Goal: Download file/media

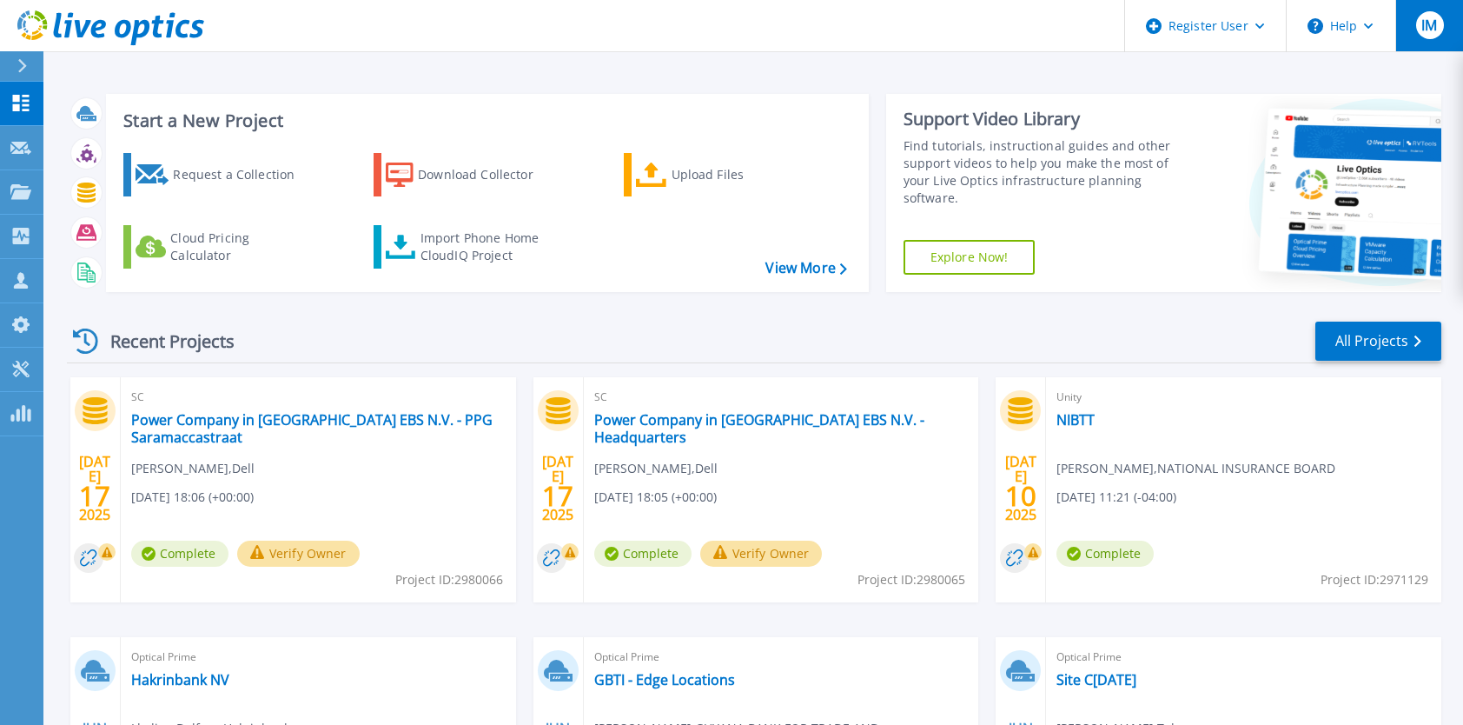
click at [1437, 30] on span "IM" at bounding box center [1430, 25] width 16 height 14
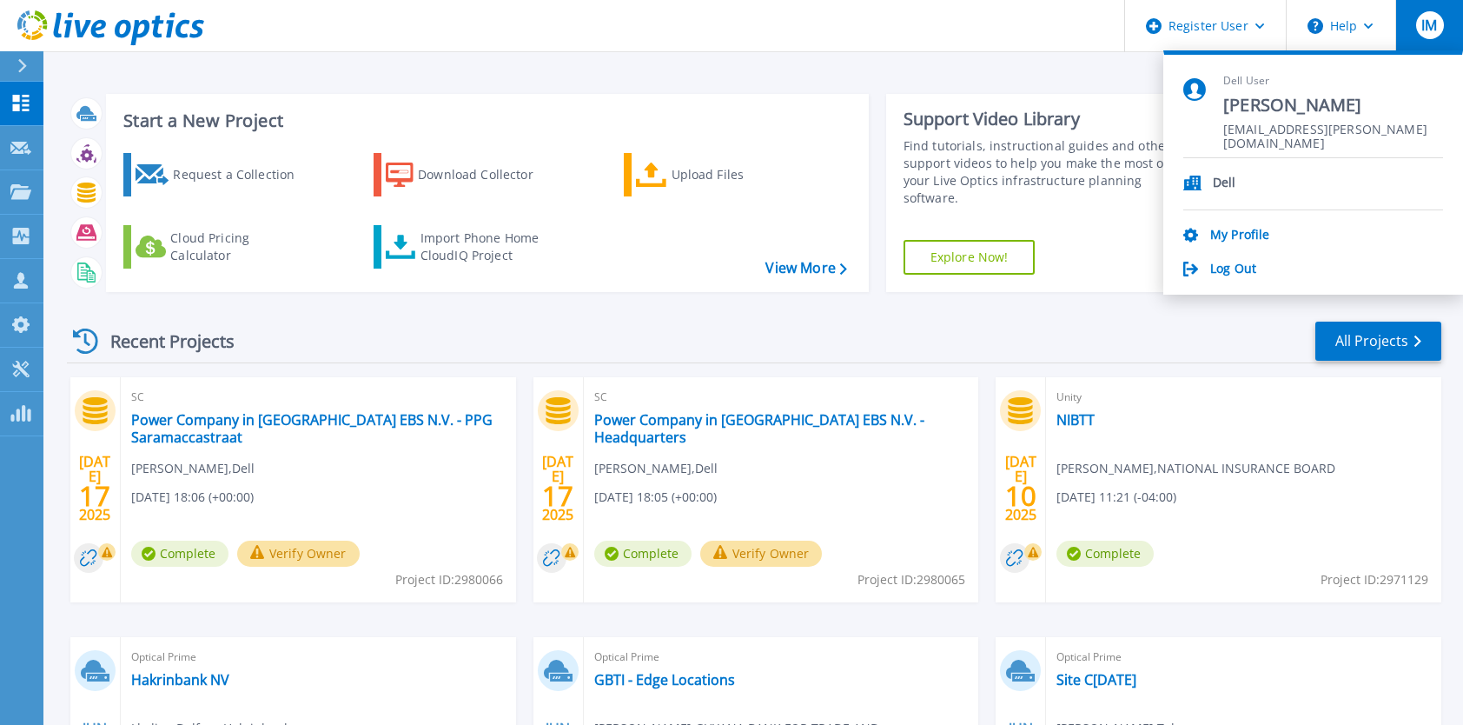
click at [1429, 28] on span "IM" at bounding box center [1430, 25] width 16 height 14
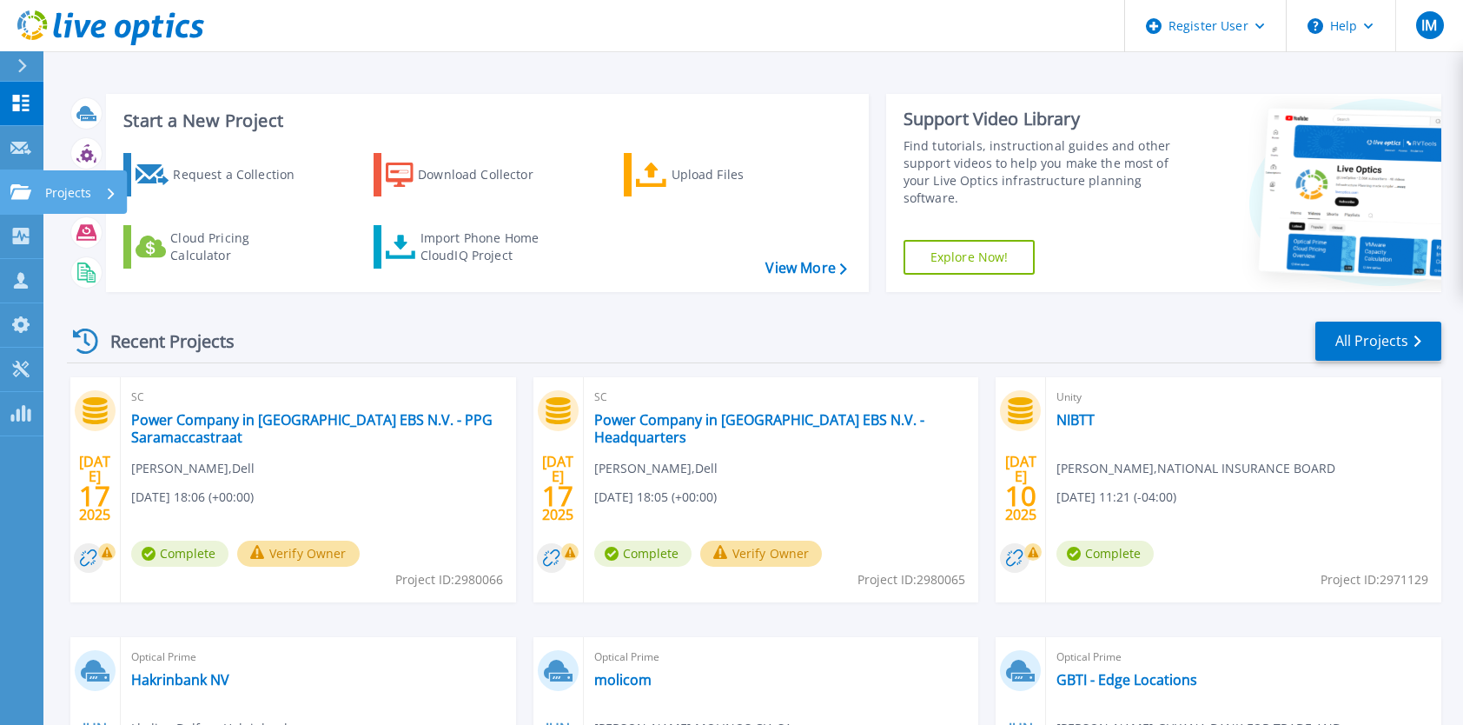
click at [20, 196] on icon at bounding box center [20, 191] width 21 height 15
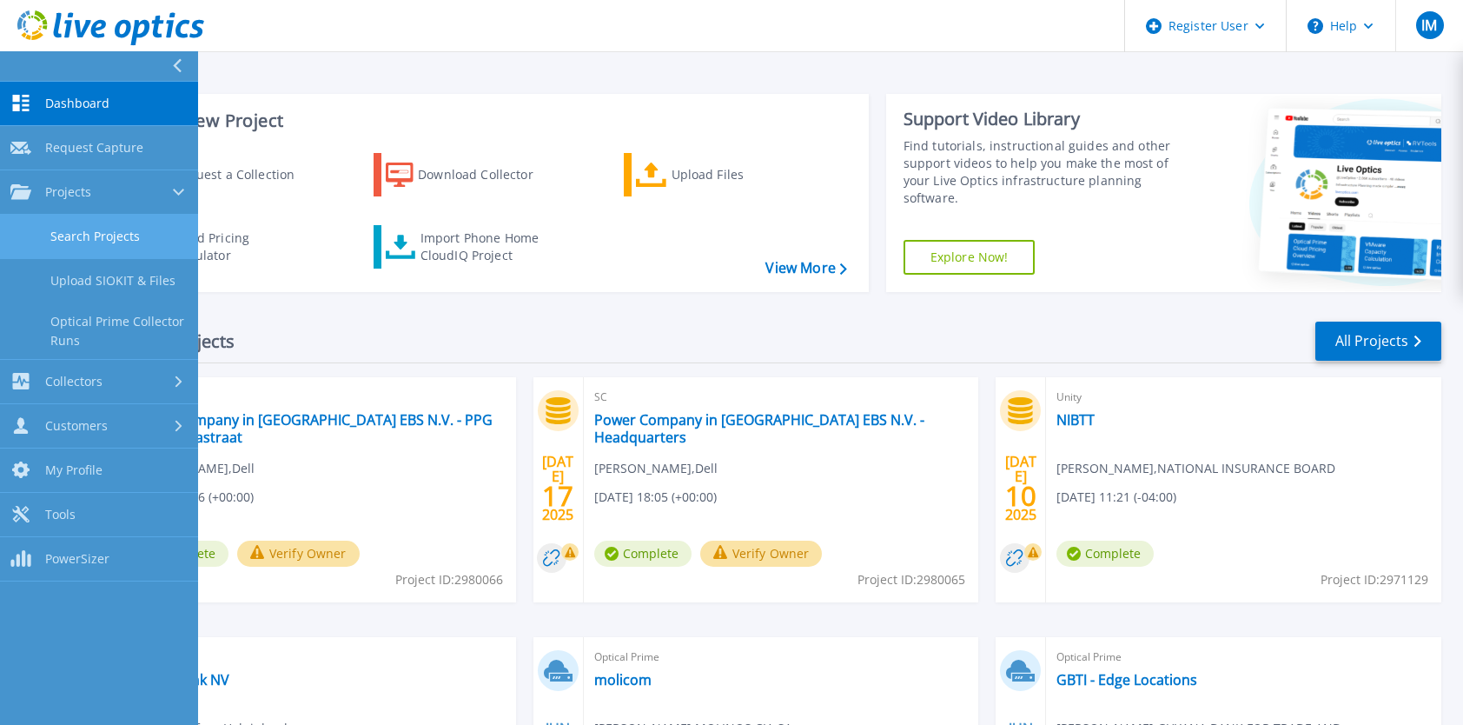
click at [113, 236] on link "Search Projects" at bounding box center [99, 237] width 198 height 44
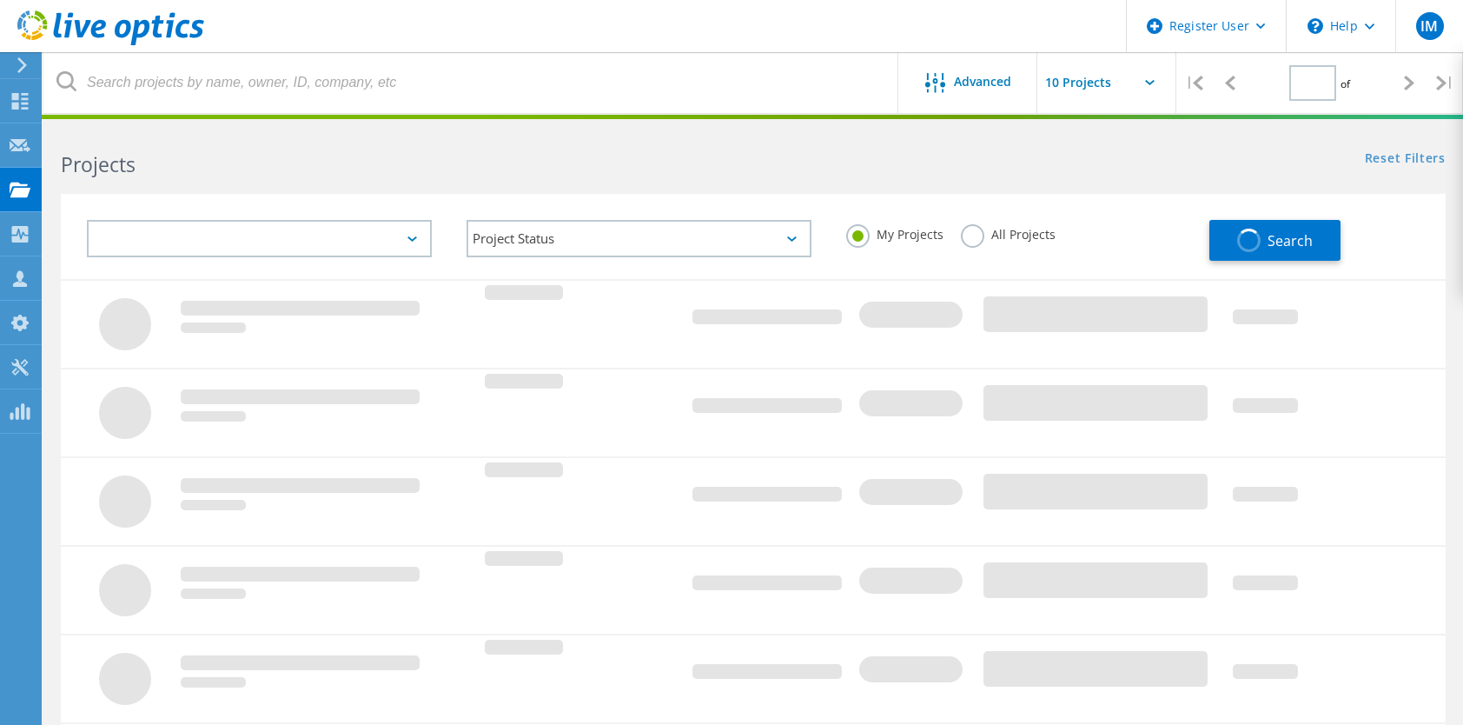
type input "3"
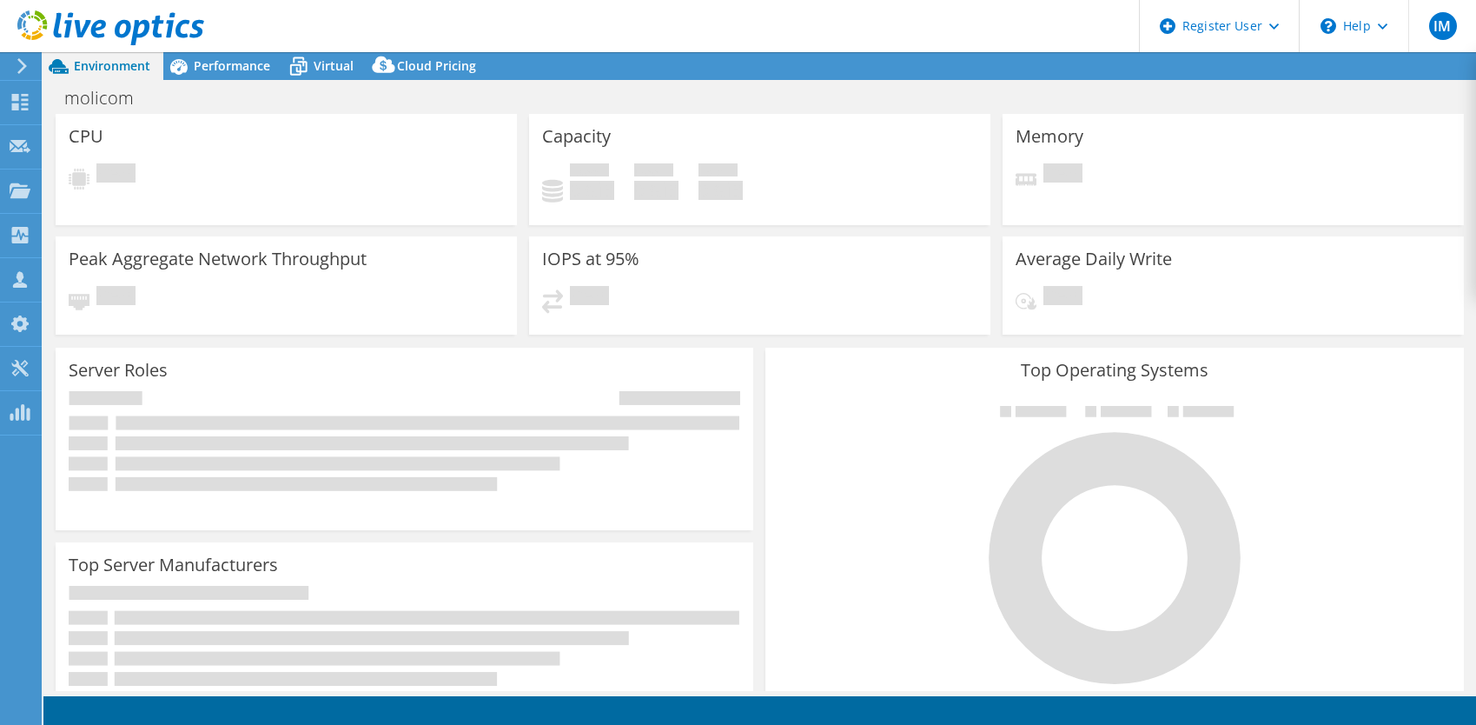
select select "USD"
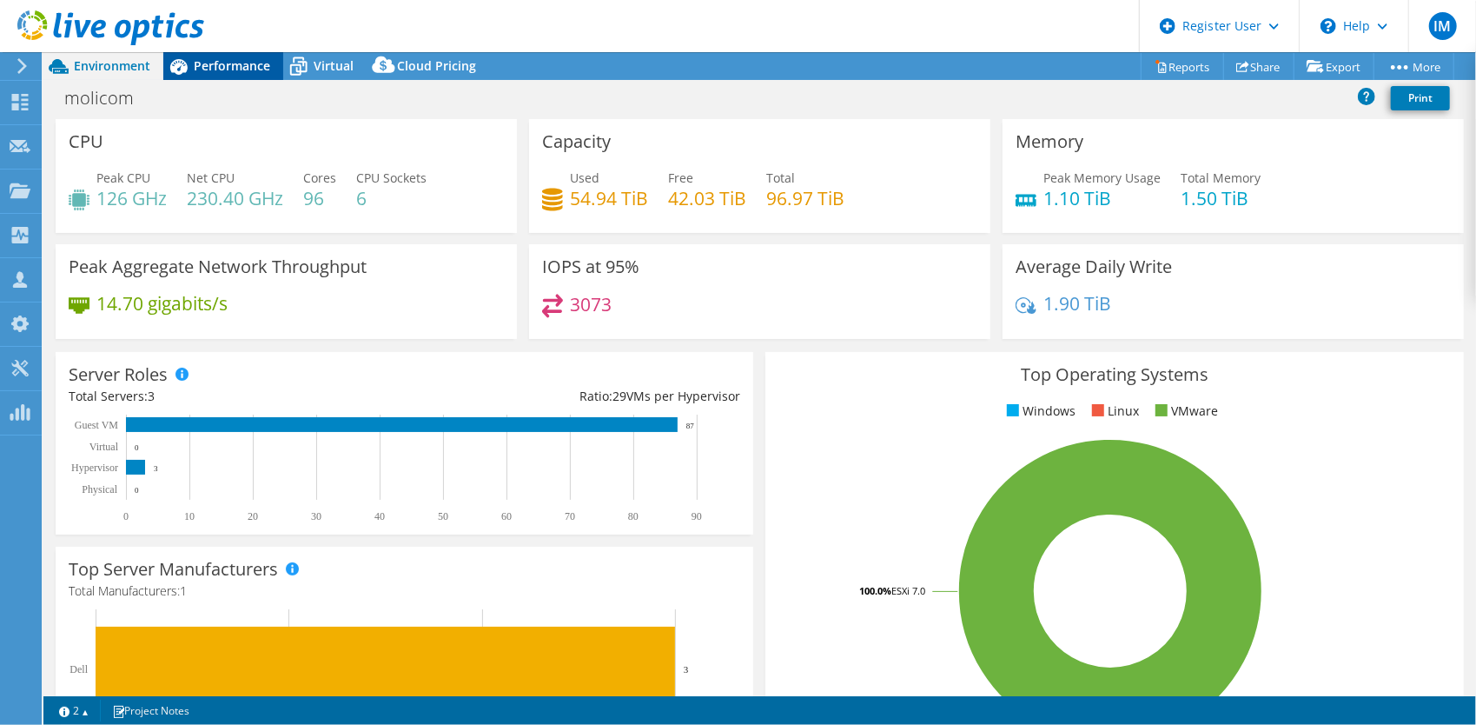
click at [222, 74] on div "Performance" at bounding box center [223, 66] width 120 height 28
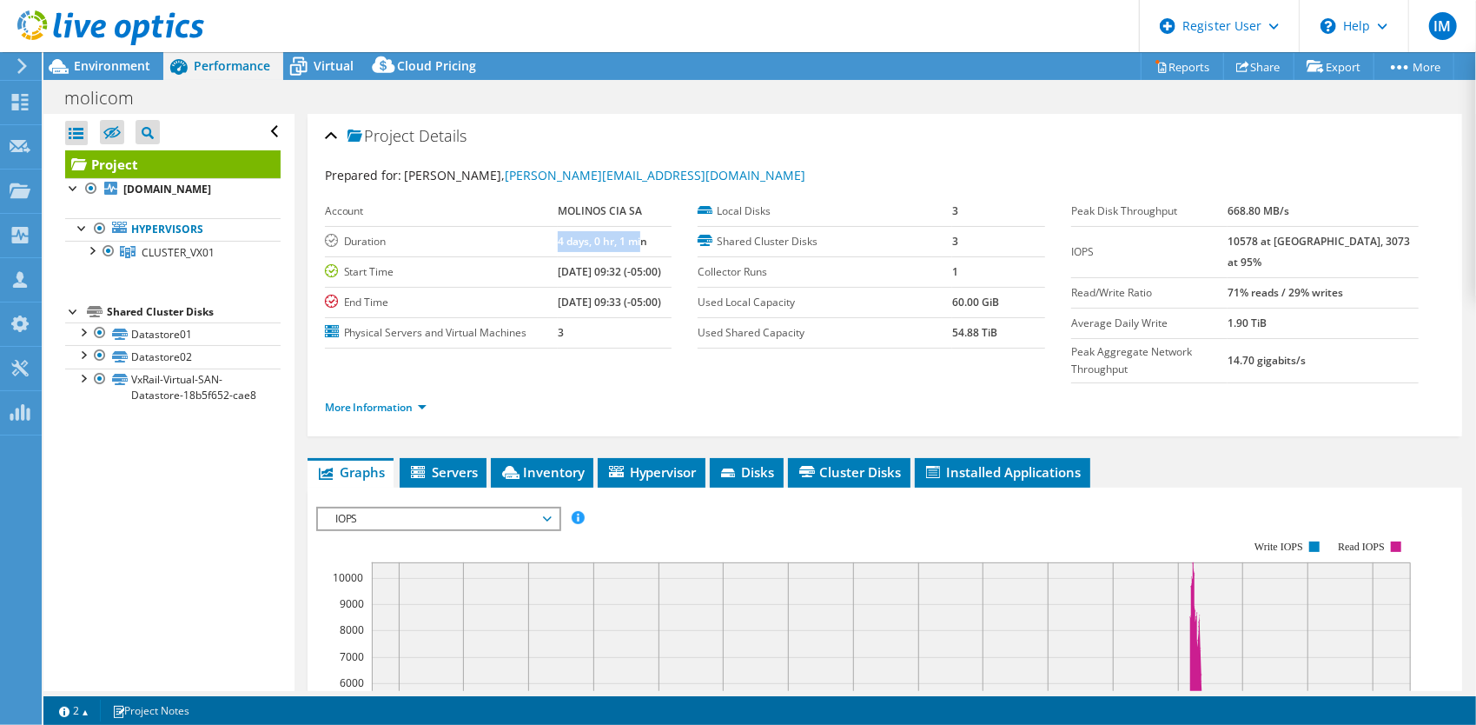
drag, startPoint x: 537, startPoint y: 240, endPoint x: 624, endPoint y: 238, distance: 86.9
click at [624, 238] on tr "Duration 4 days, 0 hr, 1 min" at bounding box center [499, 241] width 348 height 30
click at [606, 238] on b "4 days, 0 hr, 1 min" at bounding box center [602, 241] width 89 height 15
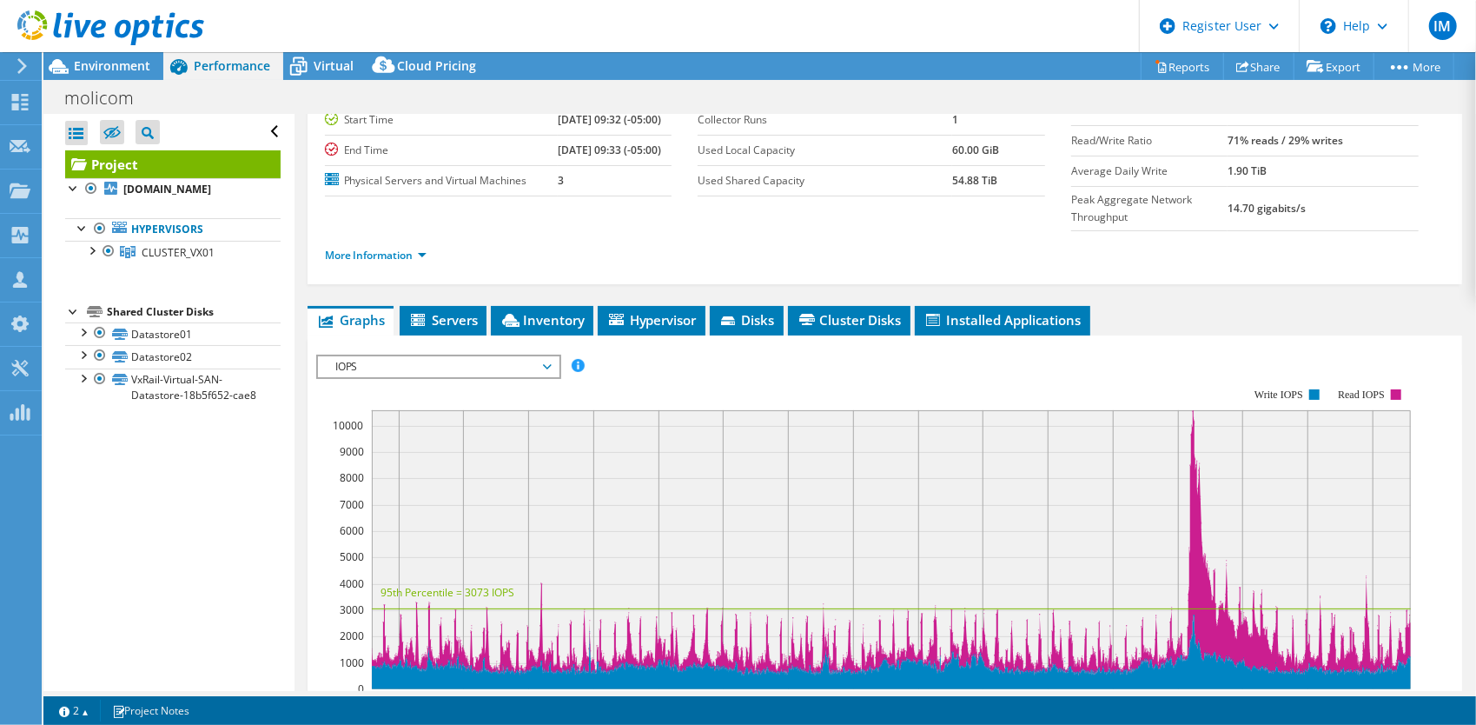
scroll to position [174, 0]
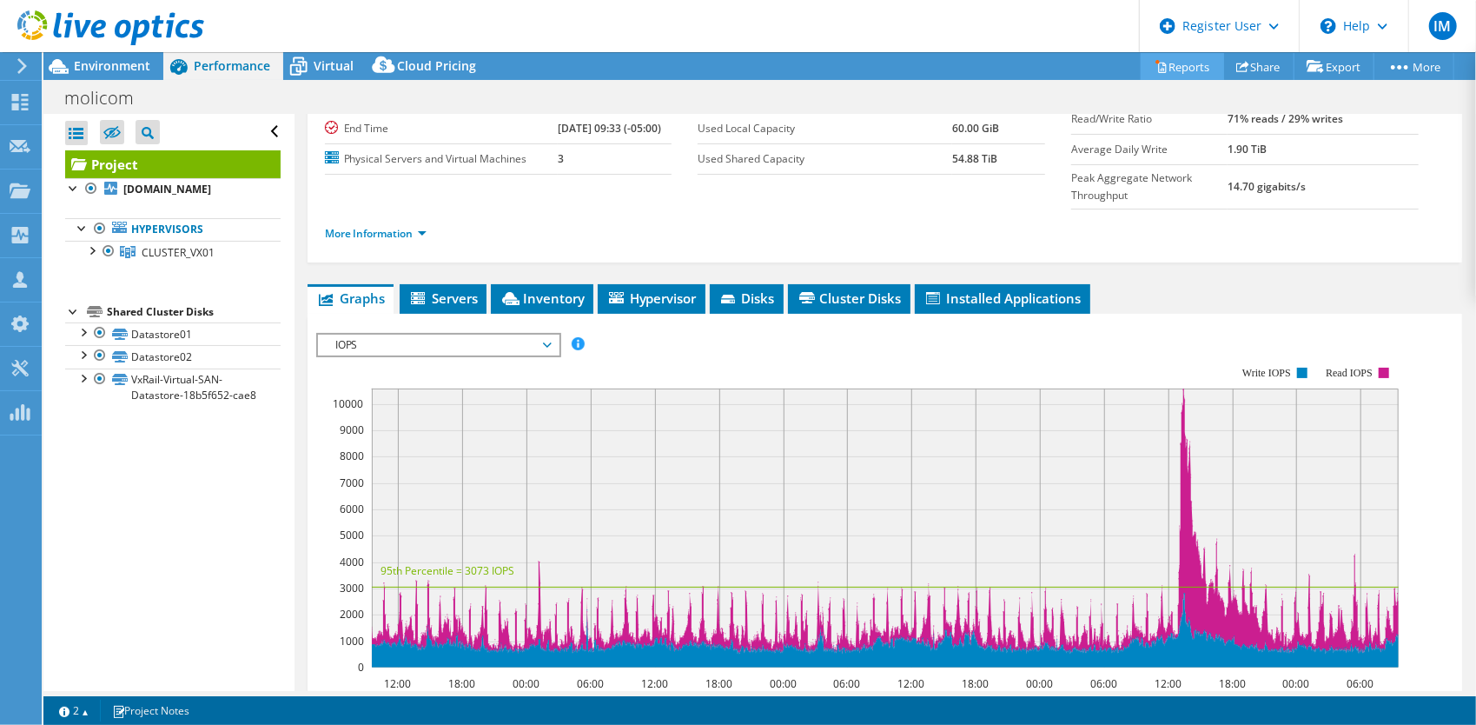
click at [1159, 76] on link "Reports" at bounding box center [1182, 66] width 83 height 27
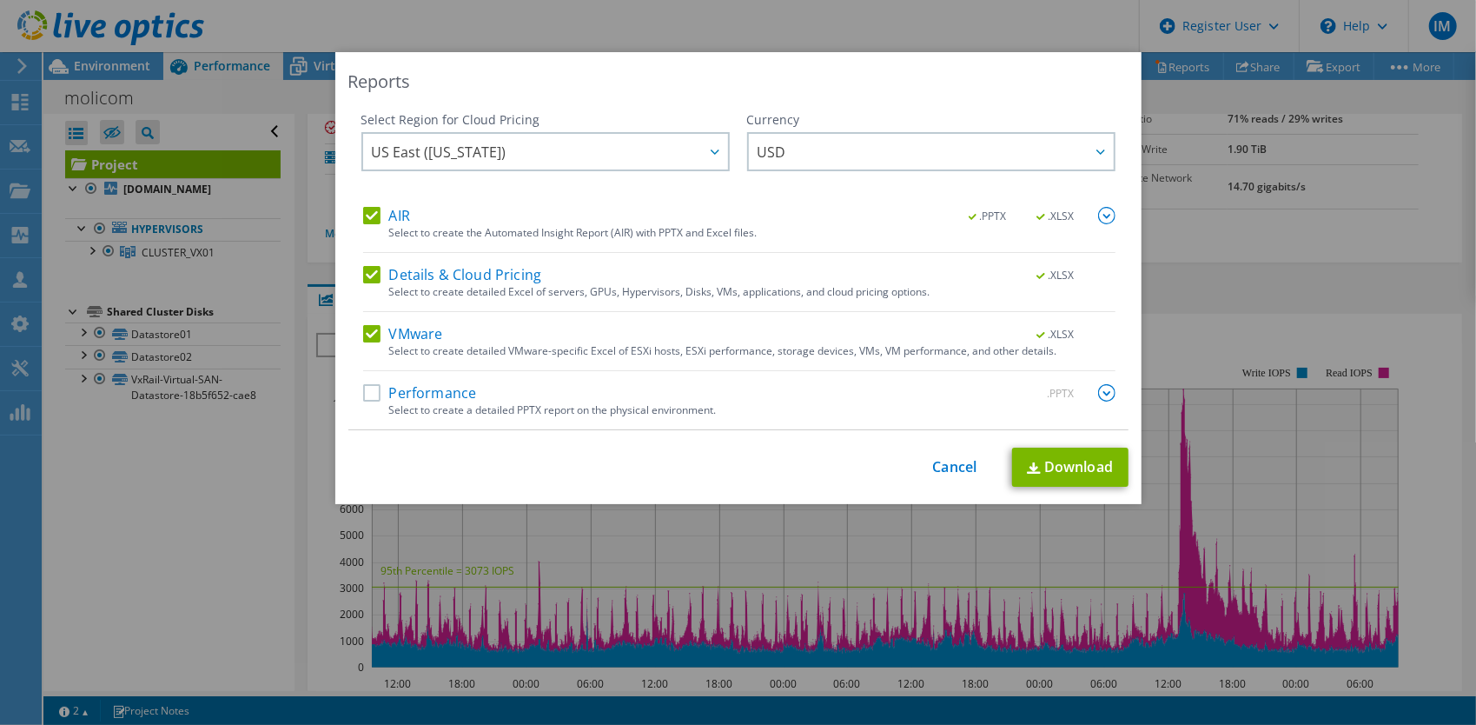
click at [1104, 224] on div at bounding box center [1106, 216] width 17 height 19
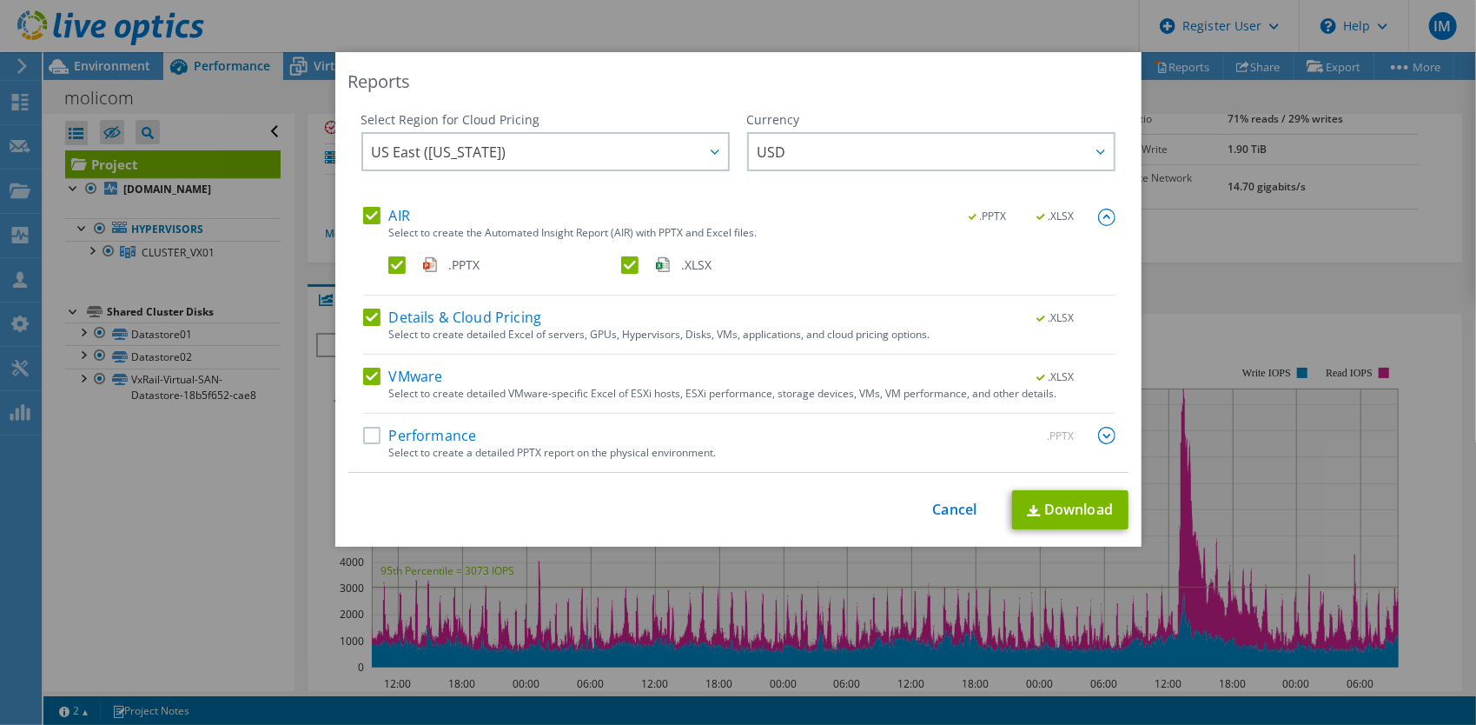
click at [632, 262] on label ".XLSX" at bounding box center [735, 264] width 229 height 17
click at [0, 0] on input ".XLSX" at bounding box center [0, 0] width 0 height 0
click at [365, 315] on label "Details & Cloud Pricing" at bounding box center [452, 316] width 179 height 17
click at [0, 0] on input "Details & Cloud Pricing" at bounding box center [0, 0] width 0 height 0
click at [363, 434] on label "Performance" at bounding box center [420, 435] width 114 height 17
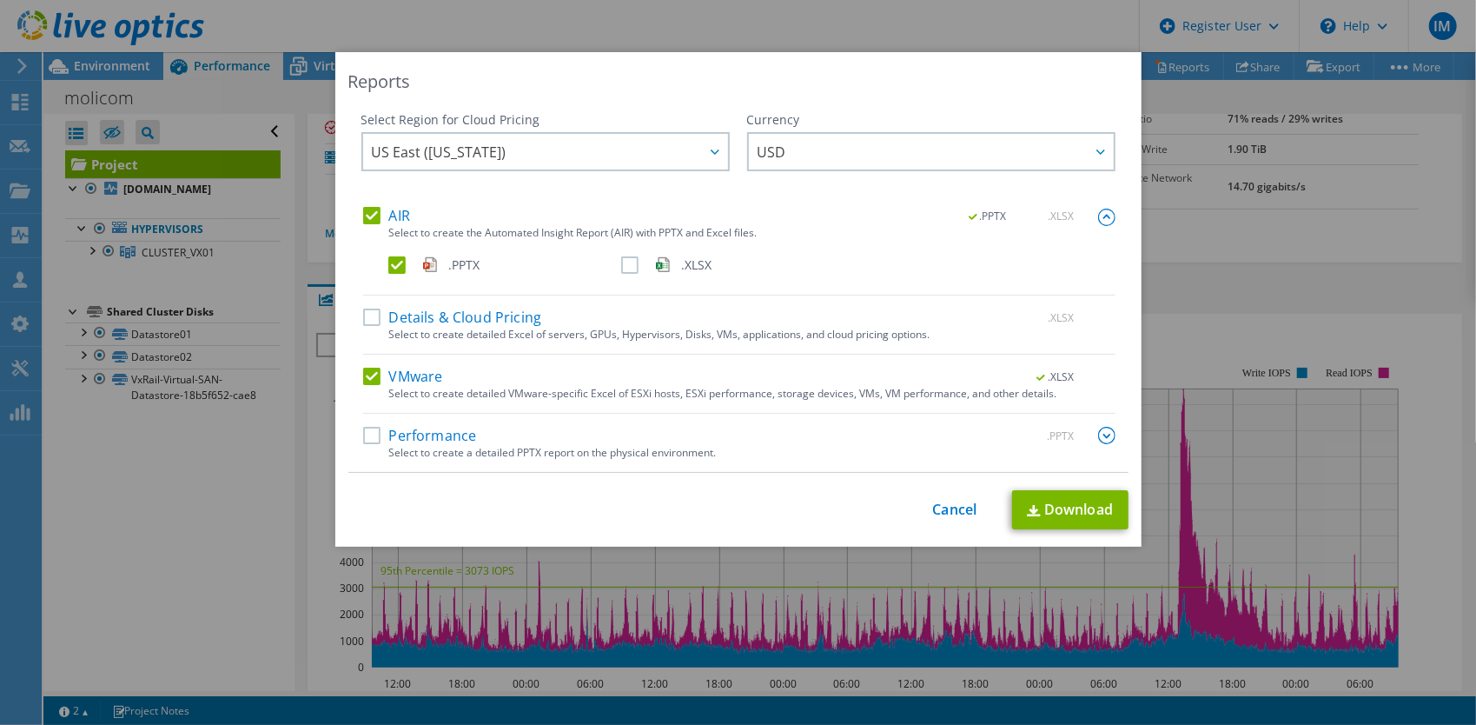
click at [0, 0] on input "Performance" at bounding box center [0, 0] width 0 height 0
click at [1104, 434] on img at bounding box center [1106, 435] width 17 height 17
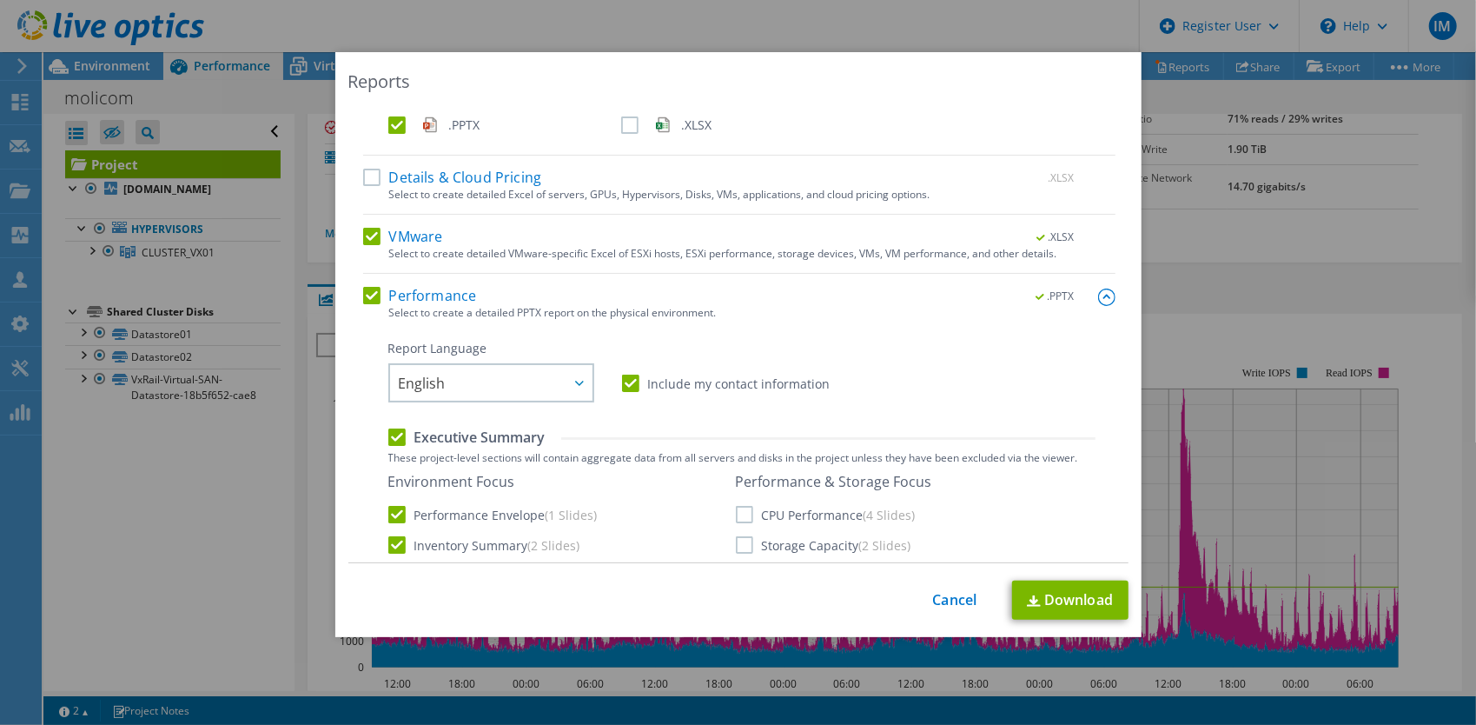
scroll to position [174, 0]
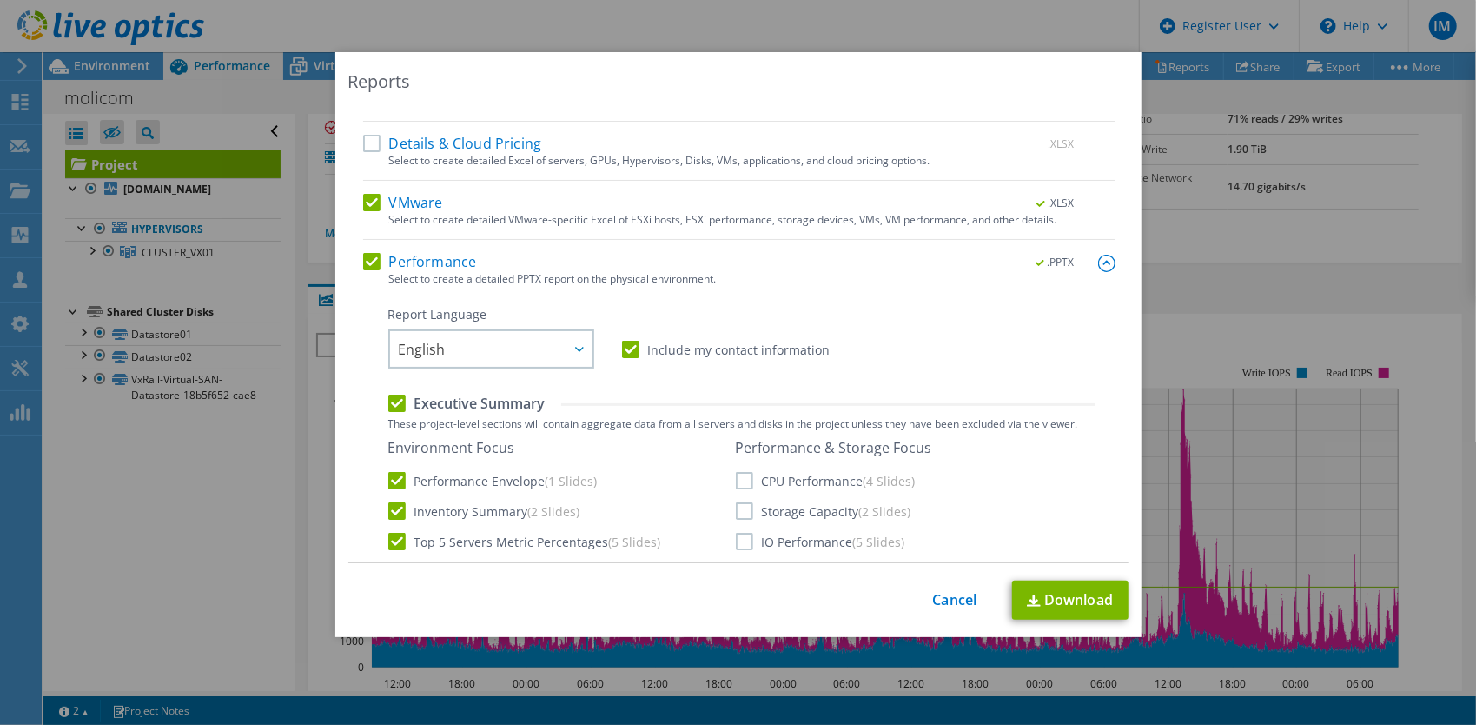
drag, startPoint x: 624, startPoint y: 344, endPoint x: 502, endPoint y: 466, distance: 172.0
click at [624, 344] on label "Include my contact information" at bounding box center [726, 349] width 209 height 17
click at [0, 0] on input "Include my contact information" at bounding box center [0, 0] width 0 height 0
click at [401, 534] on label "Top 5 Servers Metric Percentages (5 Slides)" at bounding box center [524, 541] width 273 height 17
click at [0, 0] on input "Top 5 Servers Metric Percentages (5 Slides)" at bounding box center [0, 0] width 0 height 0
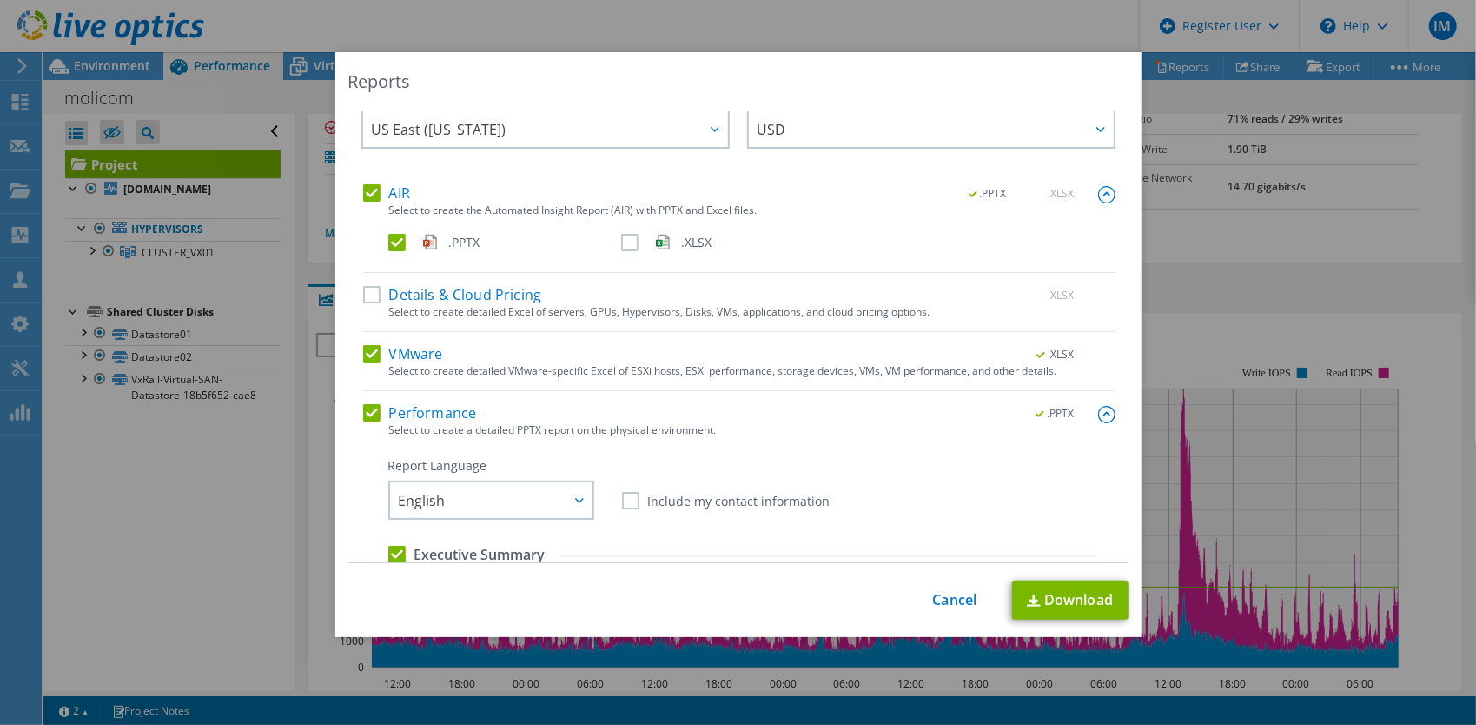
scroll to position [0, 0]
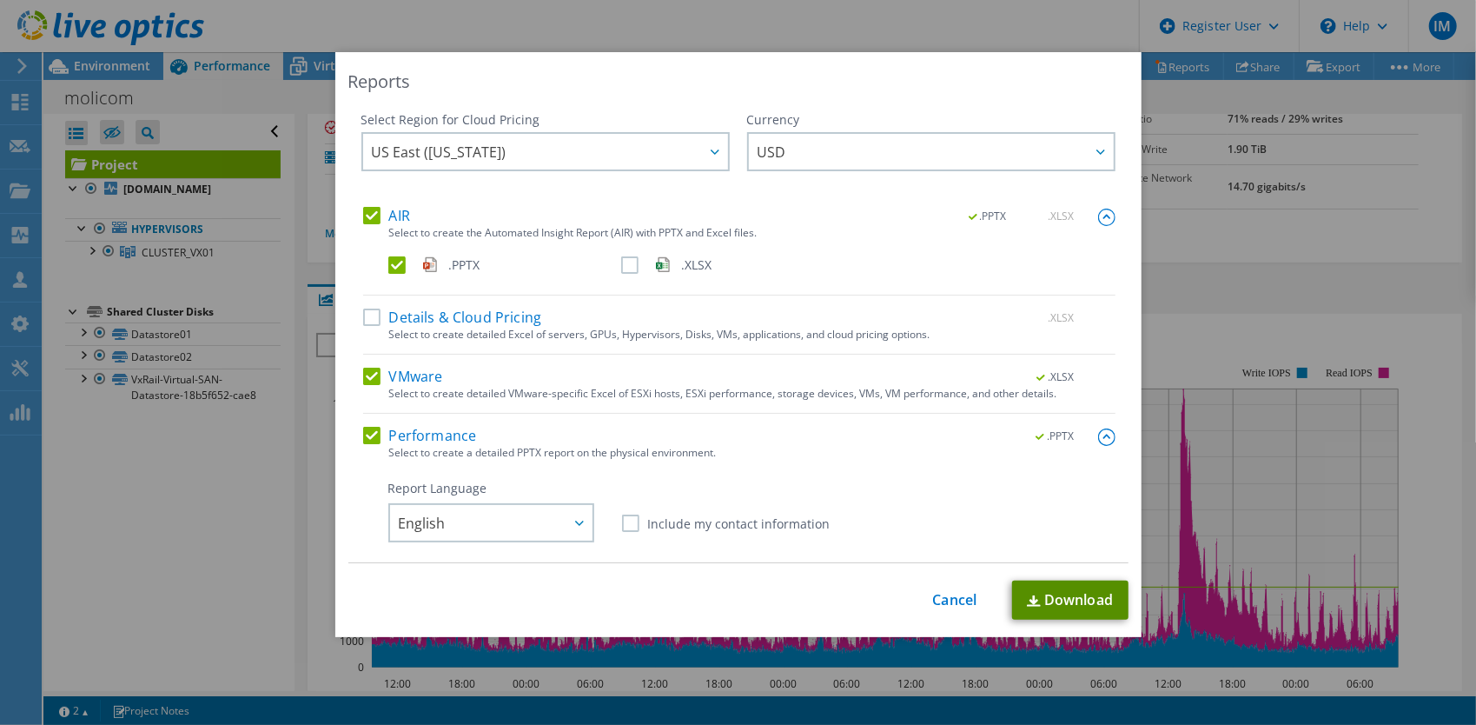
click at [1082, 600] on link "Download" at bounding box center [1070, 599] width 116 height 39
click at [1008, 30] on div "Reports Select Region for Cloud Pricing Asia Pacific (Hong Kong) Asia Pacific (…" at bounding box center [738, 362] width 1476 height 725
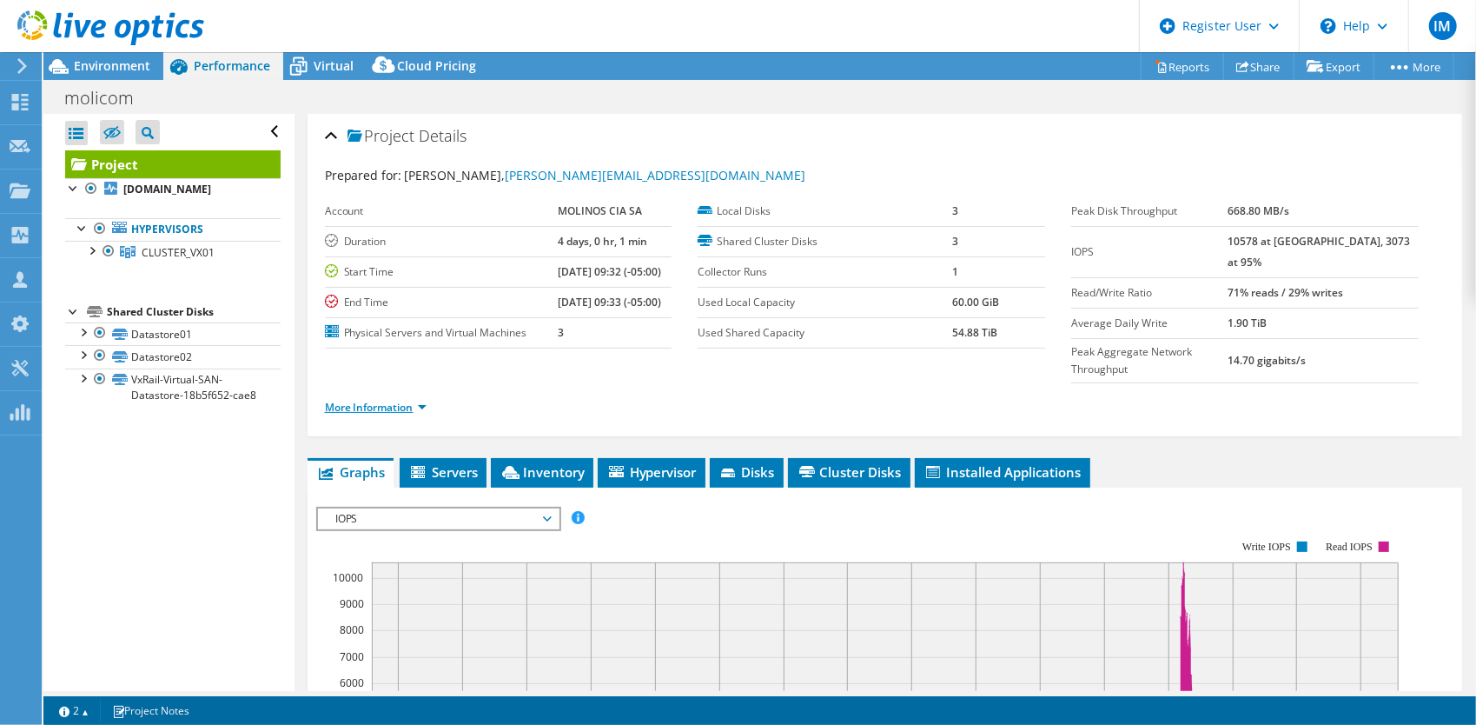
click at [382, 400] on link "More Information" at bounding box center [376, 407] width 102 height 15
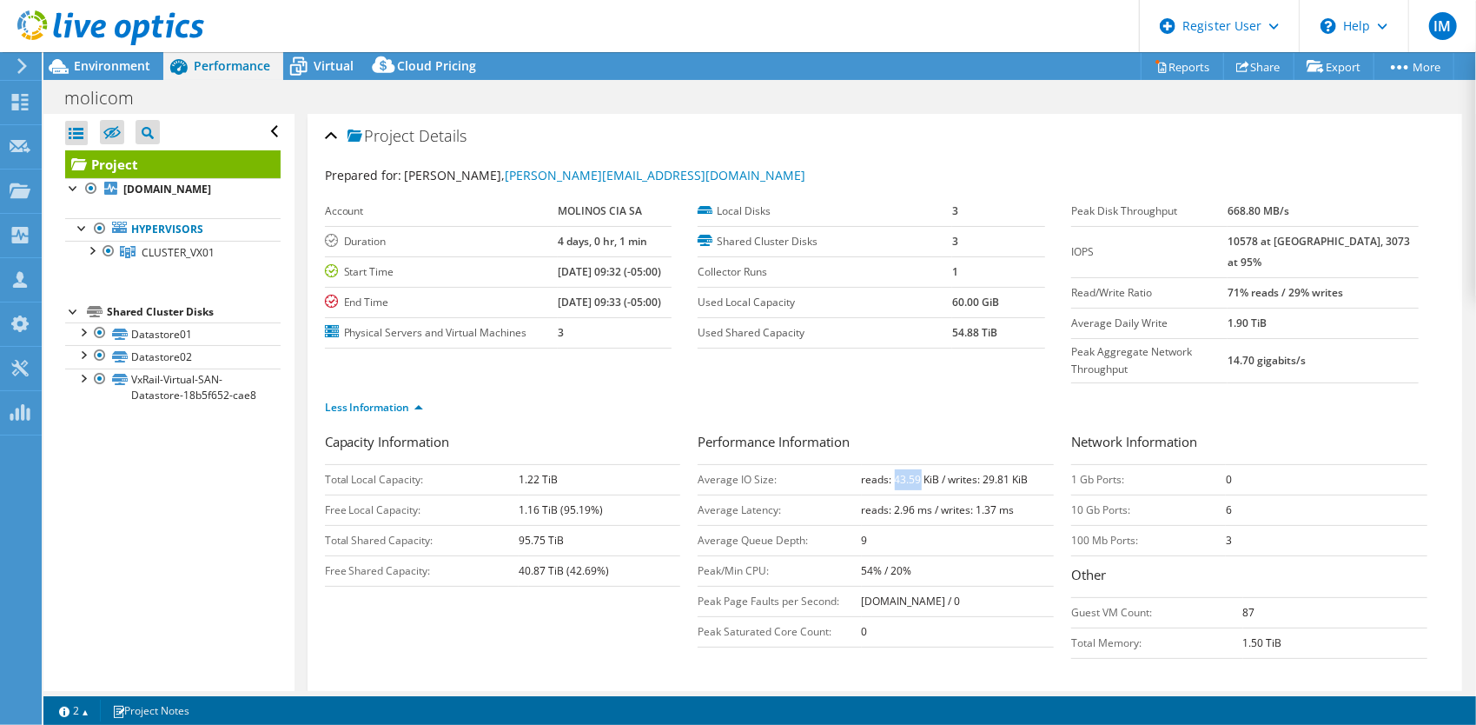
drag, startPoint x: 889, startPoint y: 442, endPoint x: 915, endPoint y: 445, distance: 26.2
click at [915, 472] on b "reads: 43.59 KiB / writes: 29.81 KiB" at bounding box center [945, 479] width 167 height 15
copy b "43.59"
